Goal: Task Accomplishment & Management: Manage account settings

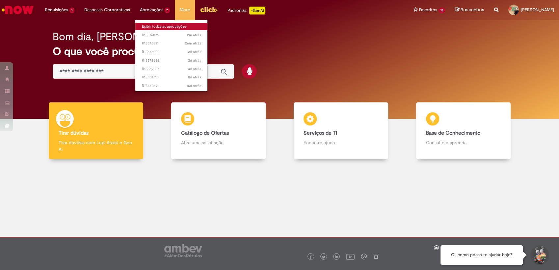
click at [150, 25] on link "Exibir todas as aprovações" at bounding box center [171, 26] width 72 height 7
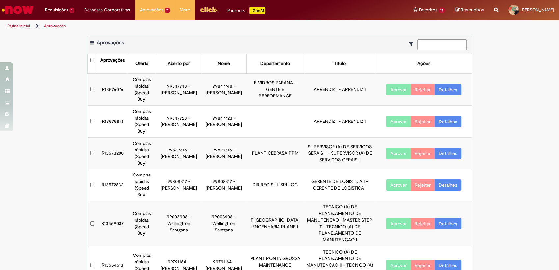
click at [452, 91] on link "Detalhes" at bounding box center [448, 89] width 27 height 11
click at [449, 89] on link "Detalhes" at bounding box center [448, 89] width 27 height 11
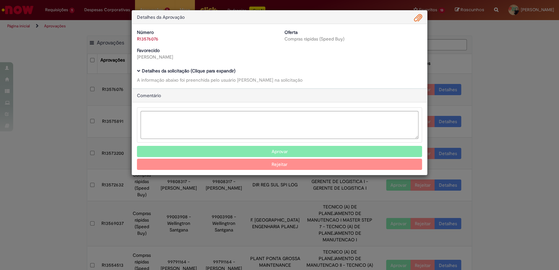
click at [422, 14] on span "Ambev Approval Modal" at bounding box center [418, 18] width 8 height 11
click at [290, 149] on button "Aprovar" at bounding box center [279, 151] width 285 height 11
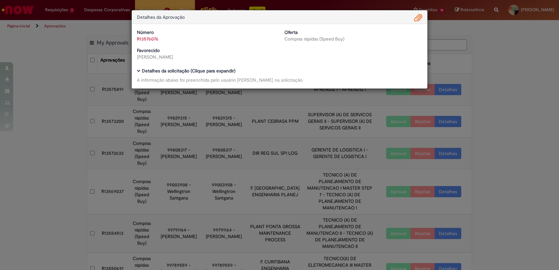
click at [295, 127] on div "Detalhes da Aprovação Número R13576076 Oferta Compras rápidas (Speed Buy) Favor…" at bounding box center [279, 135] width 559 height 270
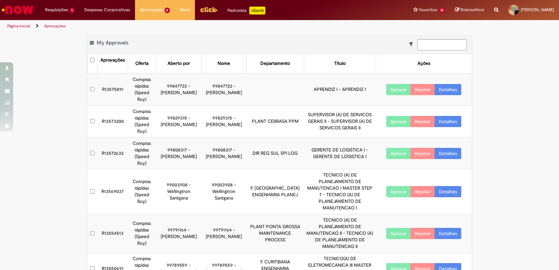
click at [447, 88] on link "Detalhes" at bounding box center [448, 89] width 27 height 11
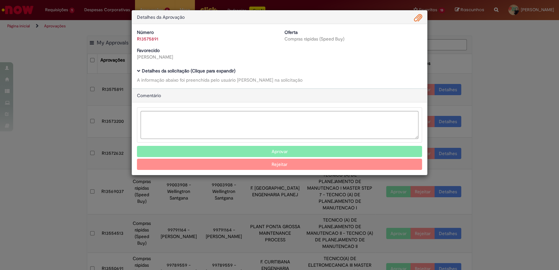
click at [420, 22] on span "Ambev Approval Modal" at bounding box center [418, 18] width 8 height 11
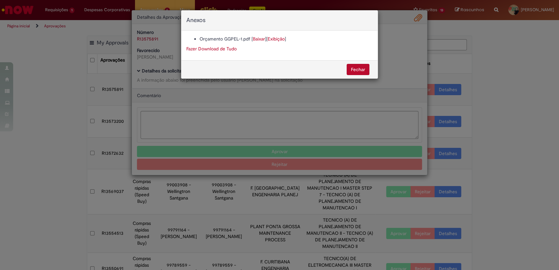
click at [261, 40] on link "Baixar" at bounding box center [259, 39] width 12 height 6
click at [273, 40] on link "Exibição" at bounding box center [276, 39] width 17 height 6
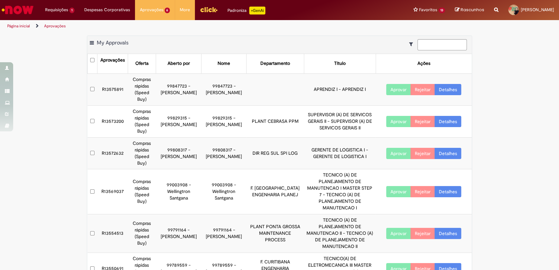
click at [269, 81] on td at bounding box center [275, 89] width 57 height 32
click at [213, 80] on td "99847723 - Emilyn Nadolni" at bounding box center [223, 89] width 45 height 32
click at [452, 88] on link "Detalhes" at bounding box center [448, 89] width 27 height 11
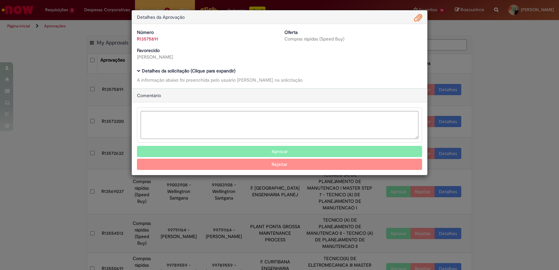
click at [149, 69] on b "Detalhes da solicitação (Clique para expandir)" at bounding box center [188, 71] width 93 height 6
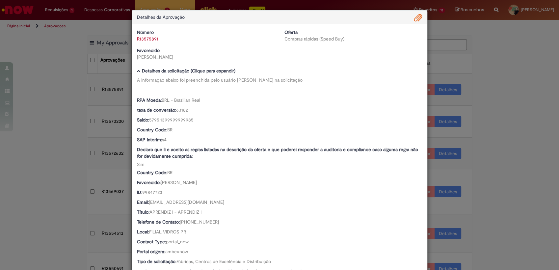
click at [414, 15] on span "Ambev Approval Modal" at bounding box center [418, 18] width 8 height 11
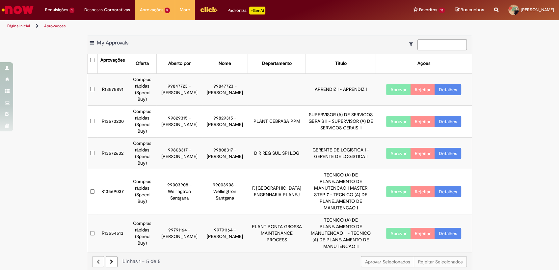
click at [449, 116] on link "Detalhes" at bounding box center [448, 121] width 27 height 11
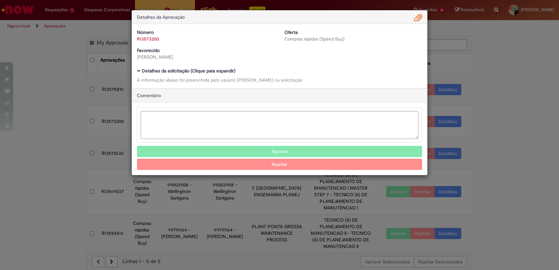
click at [417, 17] on span "Ambev Approval Modal" at bounding box center [418, 18] width 8 height 11
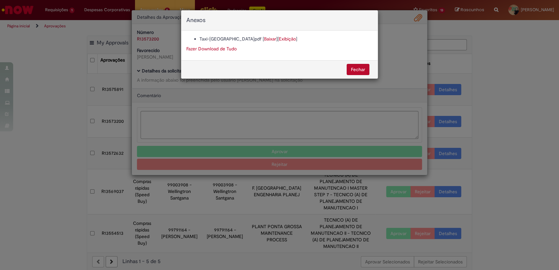
click at [264, 39] on link "Baixar" at bounding box center [270, 39] width 12 height 6
click at [389, 22] on div "Anexos Taxi-Ambev.pdf [ Baixar ] [ Exibição ] Fazer Download de Tudo Fechar" at bounding box center [279, 135] width 559 height 270
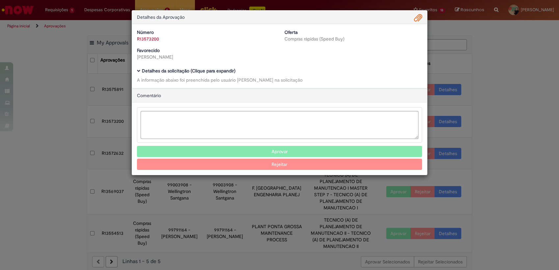
click at [284, 151] on button "Aprovar" at bounding box center [279, 151] width 285 height 11
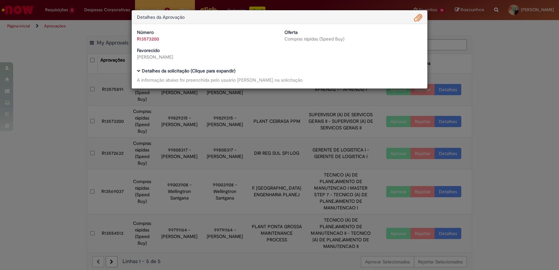
click at [504, 57] on div "Detalhes da Aprovação Número R13573200 Oferta Compras rápidas (Speed Buy) Favor…" at bounding box center [279, 135] width 559 height 270
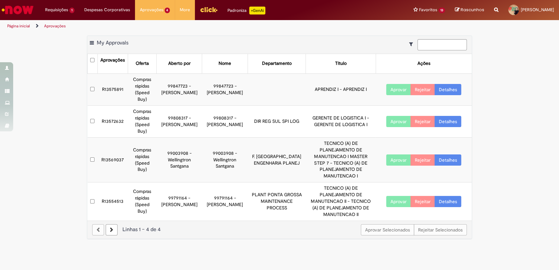
click at [455, 116] on link "Detalhes" at bounding box center [448, 121] width 27 height 11
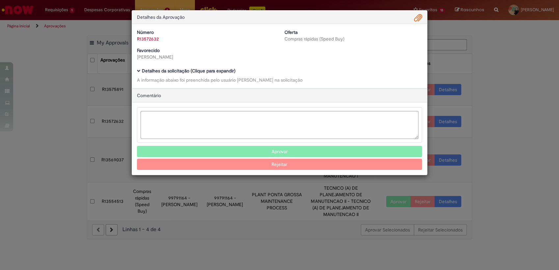
click at [417, 24] on div "Número R13572632 Oferta Compras rápidas (Speed Buy) Favorecido Felipe Ferrarez …" at bounding box center [279, 56] width 295 height 64
click at [417, 18] on span "Ambev Approval Modal" at bounding box center [418, 18] width 8 height 11
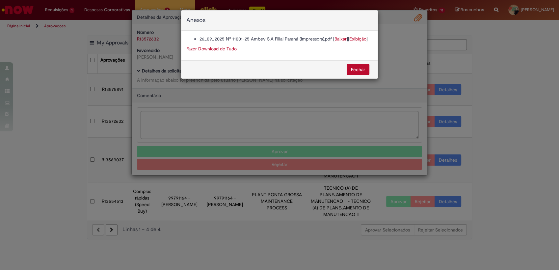
click at [337, 39] on link "Baixar" at bounding box center [340, 39] width 12 height 6
click at [362, 68] on button "Fechar" at bounding box center [358, 69] width 23 height 11
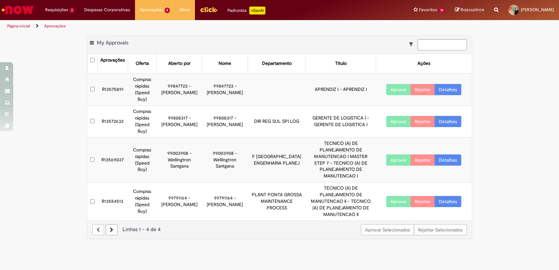
click at [395, 87] on button "Aprovar" at bounding box center [398, 89] width 25 height 11
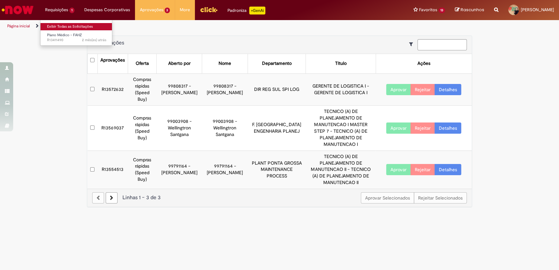
click at [64, 24] on link "Exibir Todas as Solicitações" at bounding box center [76, 26] width 72 height 7
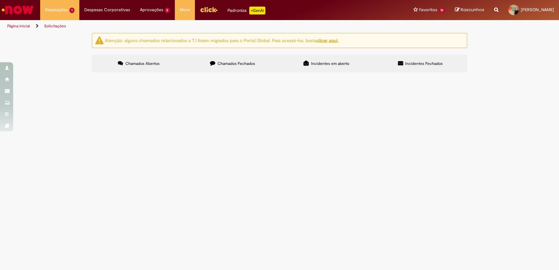
click at [0, 0] on span "Boa tarde, Estou com um funcionário internado e que precisa fazer um procedimen…" at bounding box center [0, 0] width 0 height 0
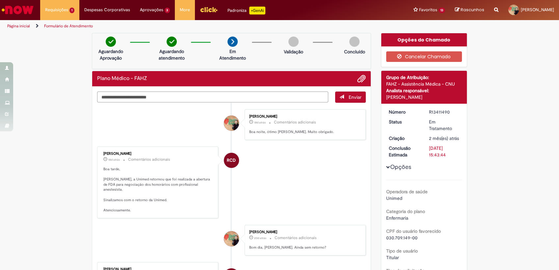
click at [149, 96] on textarea "Digite sua mensagem aqui..." at bounding box center [212, 97] width 231 height 11
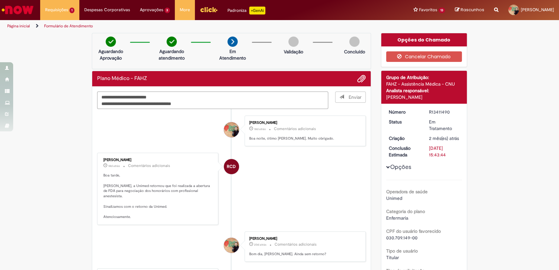
type textarea "**********"
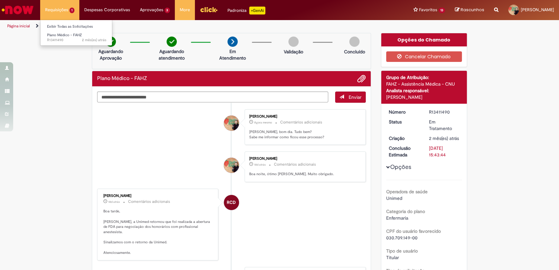
click at [60, 22] on li "Exibir Todas as Solicitações" at bounding box center [76, 26] width 72 height 9
click at [58, 24] on link "Exibir Todas as Solicitações" at bounding box center [76, 26] width 72 height 7
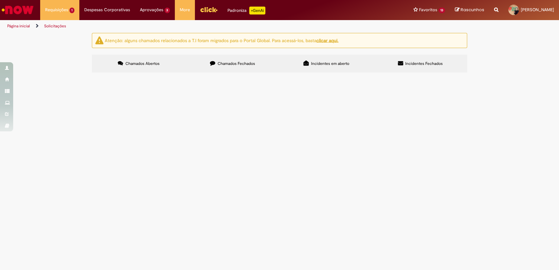
click at [221, 66] on label "Chamados Fechados" at bounding box center [233, 64] width 94 height 18
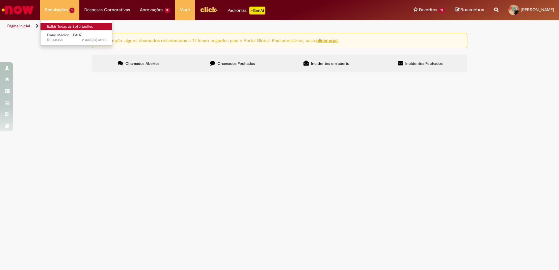
click at [70, 29] on link "Exibir Todas as Solicitações" at bounding box center [76, 26] width 72 height 7
click at [65, 26] on link "Exibir Todas as Solicitações" at bounding box center [76, 26] width 72 height 7
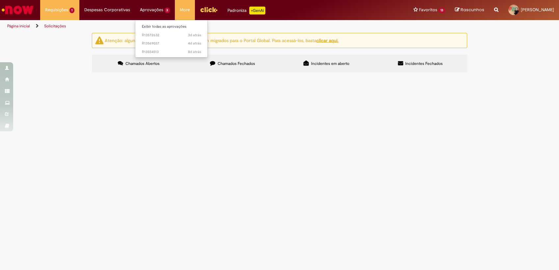
click at [155, 12] on li "Aprovações 3 Exibir todas as aprovações 3d atrás 3 dias atrás R13572632 4d atrá…" at bounding box center [155, 10] width 40 height 20
click at [156, 28] on link "Exibir todas as aprovações" at bounding box center [171, 26] width 72 height 7
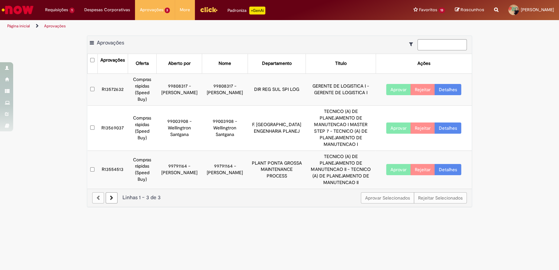
click at [403, 84] on button "Aprovar" at bounding box center [398, 89] width 25 height 11
